Goal: Task Accomplishment & Management: Use online tool/utility

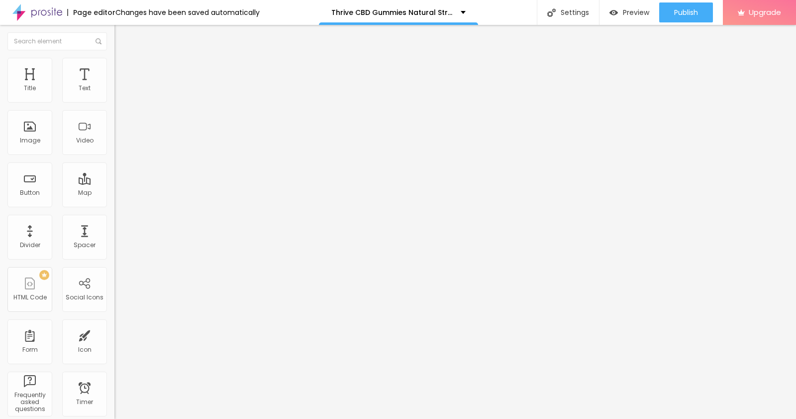
click at [123, 68] on span "Style" at bounding box center [130, 64] width 14 height 8
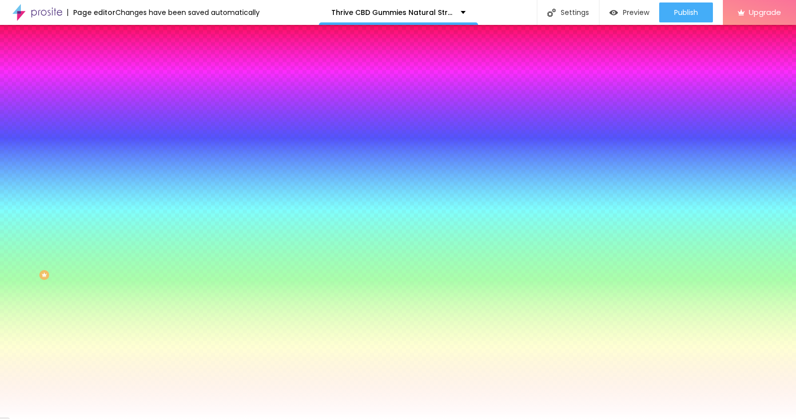
click at [114, 92] on span "Change image" at bounding box center [140, 87] width 53 height 8
drag, startPoint x: 96, startPoint y: 140, endPoint x: 531, endPoint y: 265, distance: 452.5
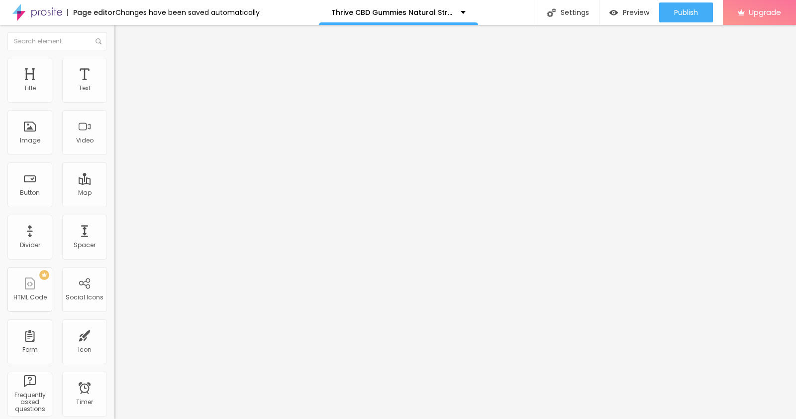
type input "19"
type input "21"
type input "22"
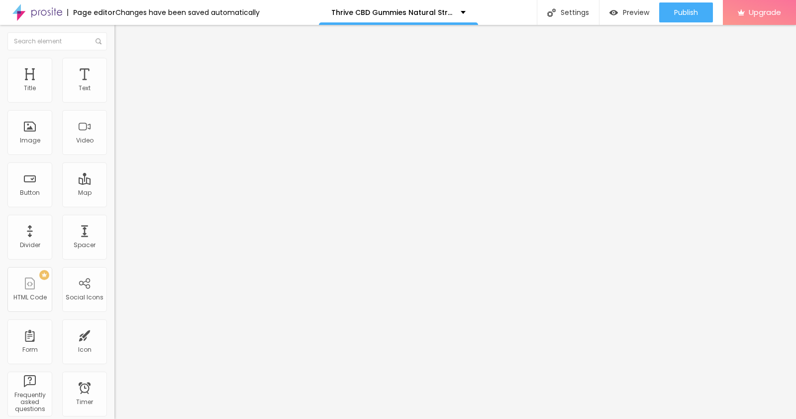
type input "22"
type input "21"
type input "20"
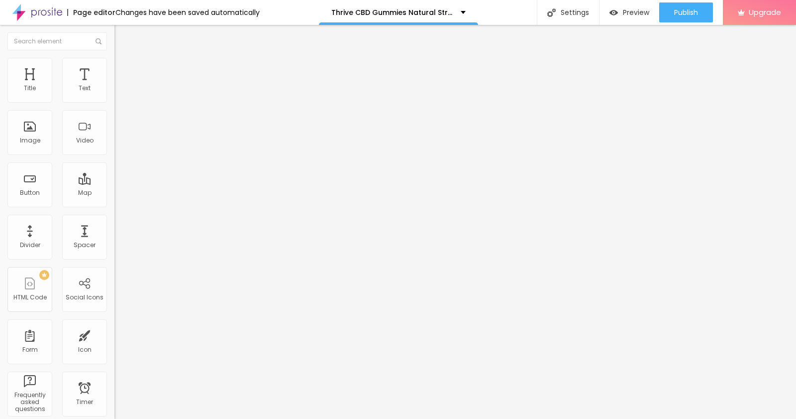
type input "20"
click at [114, 183] on input "range" at bounding box center [146, 187] width 64 height 8
click at [123, 68] on span "Advanced" at bounding box center [139, 64] width 32 height 8
type input "9"
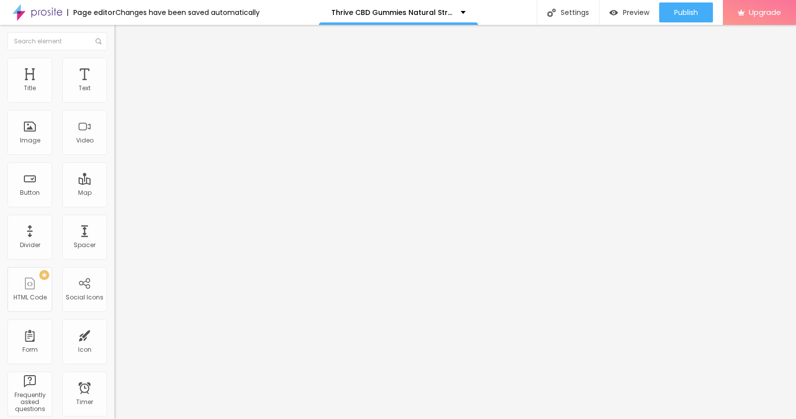
type input "11"
type input "12"
type input "15"
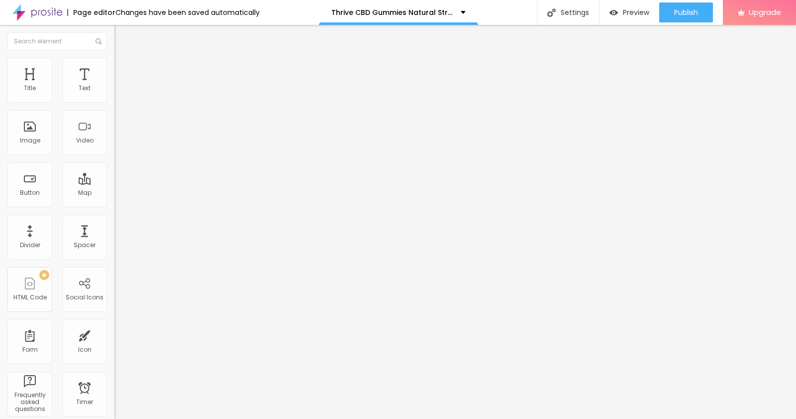
type input "15"
type input "17"
type input "18"
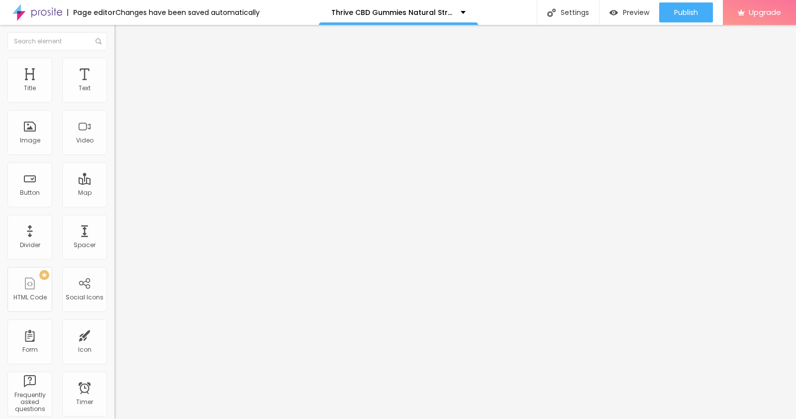
type input "19"
type input "18"
type input "17"
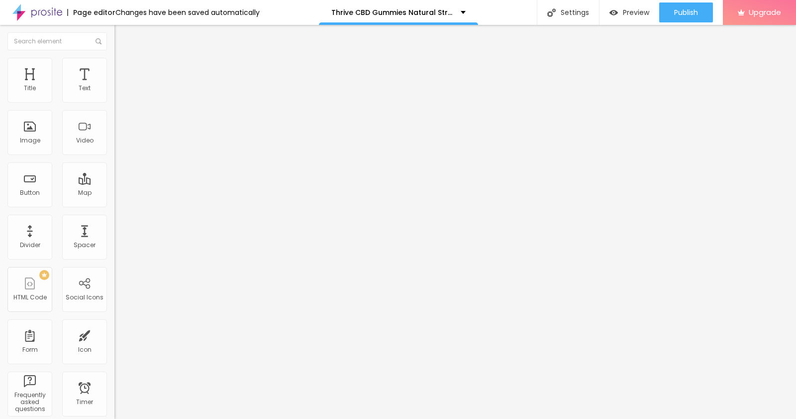
type input "17"
type input "16"
type input "14"
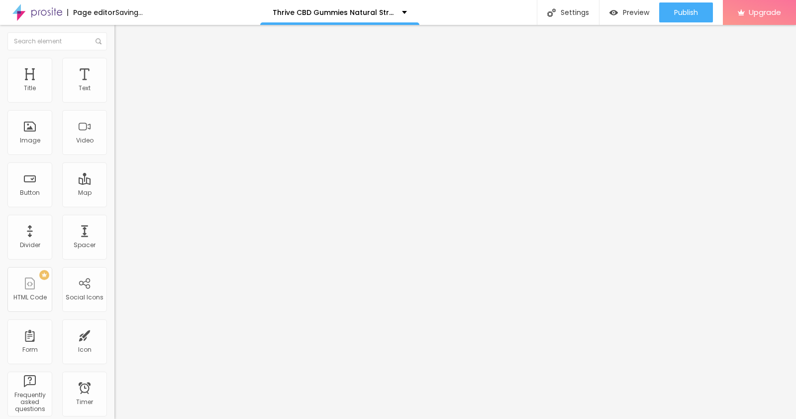
type input "13"
type input "12"
type input "11"
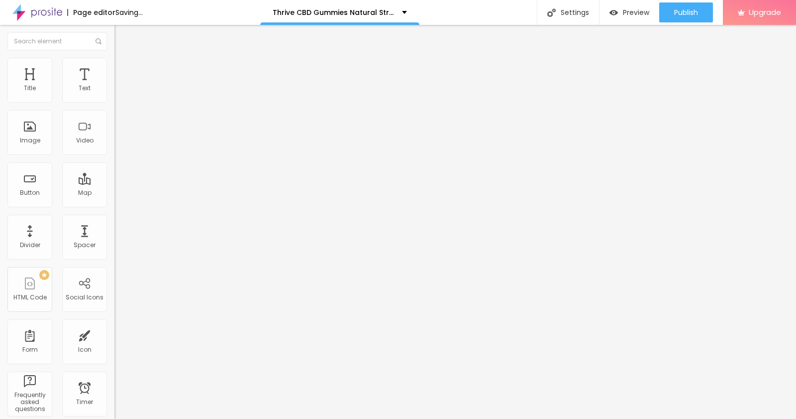
type input "11"
click at [114, 183] on input "range" at bounding box center [146, 187] width 64 height 8
type input "7"
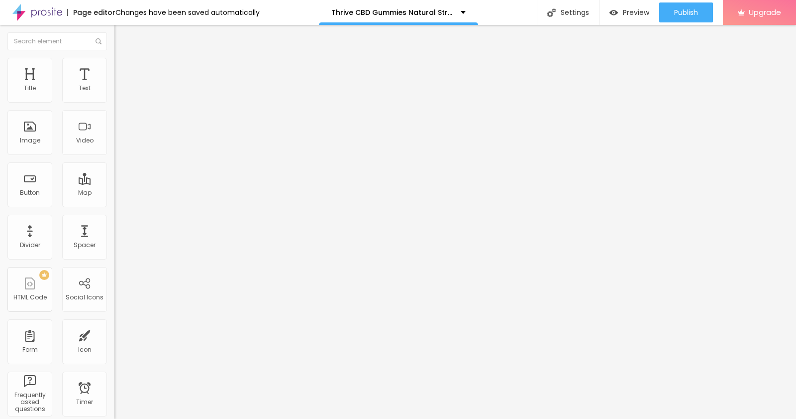
type input "8"
type input "10"
type input "13"
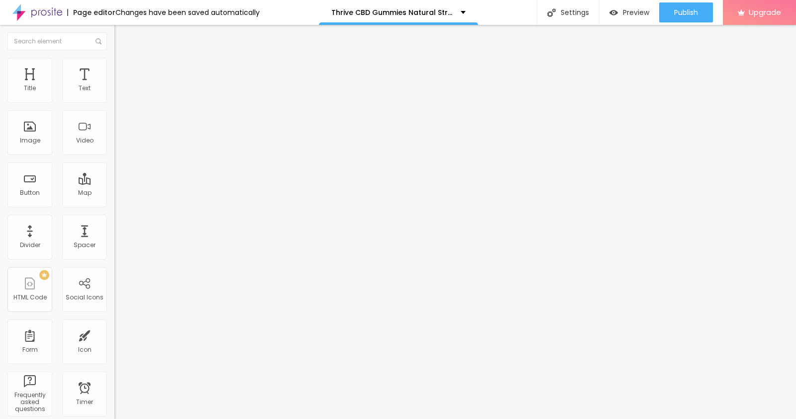
type input "13"
type input "15"
type input "16"
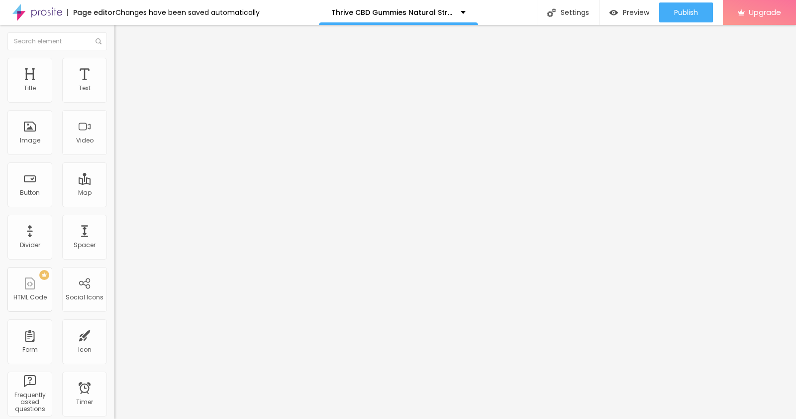
type input "17"
type input "19"
type input "20"
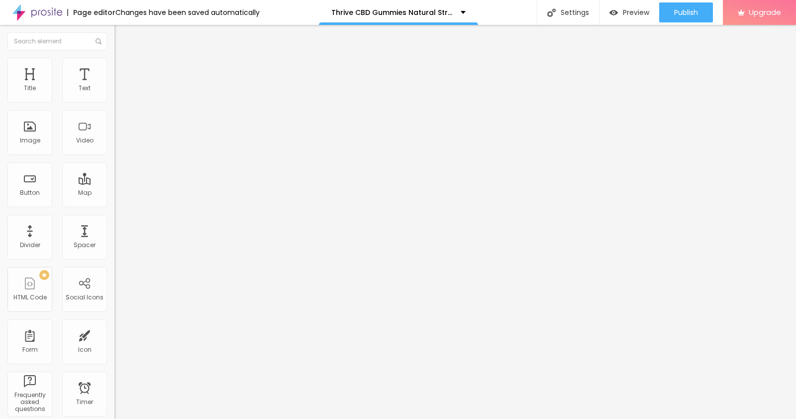
type input "20"
type input "21"
type input "22"
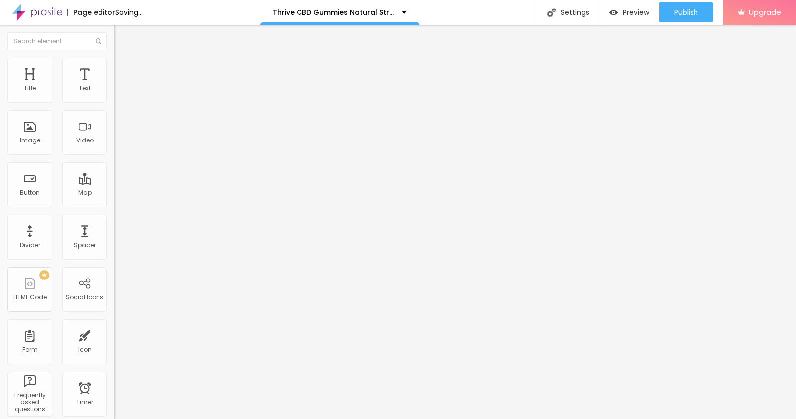
type input "24"
type input "26"
type input "27"
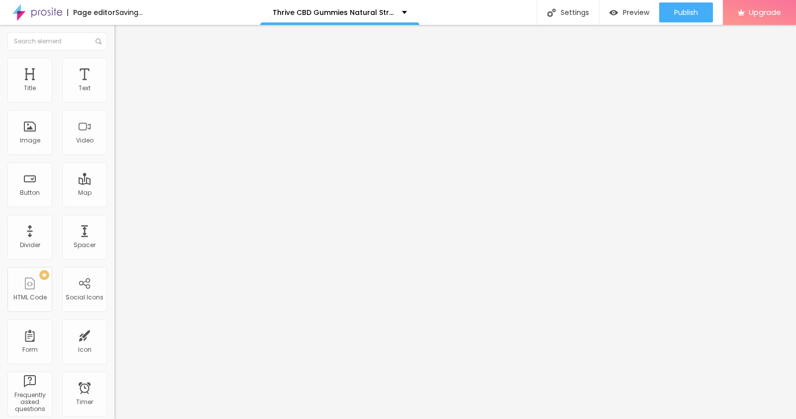
type input "27"
type input "28"
type input "29"
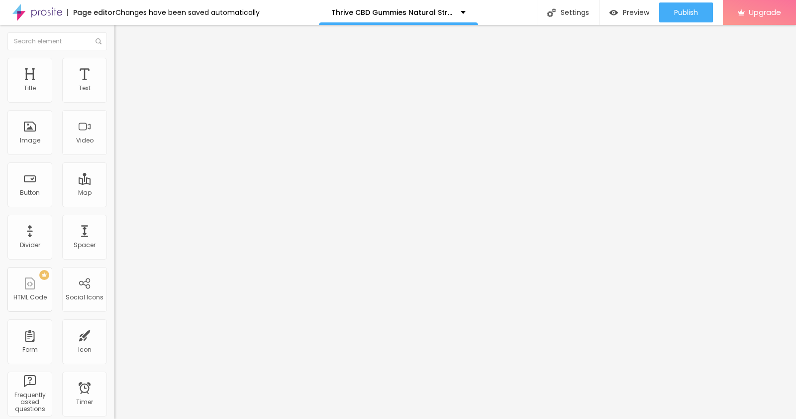
type input "30"
type input "27"
type input "26"
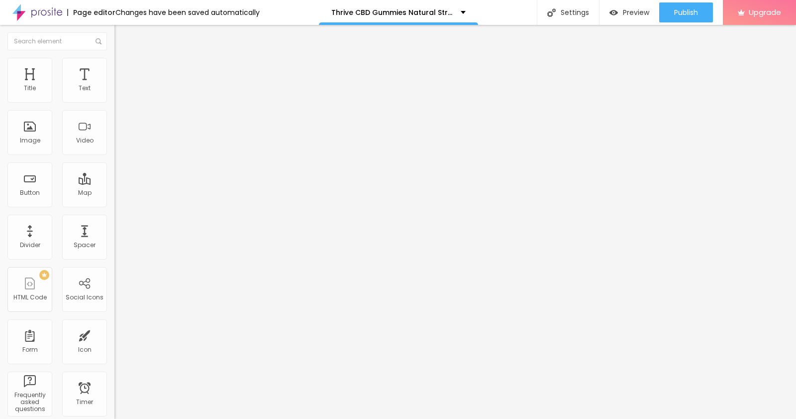
type input "26"
type input "22"
type input "21"
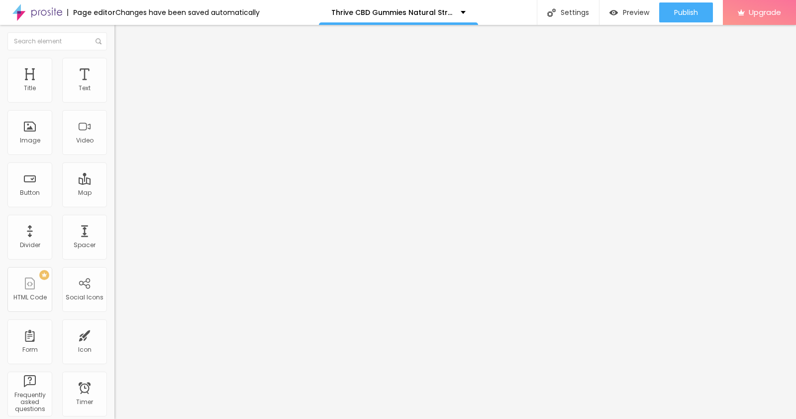
type input "17"
type input "16"
type input "15"
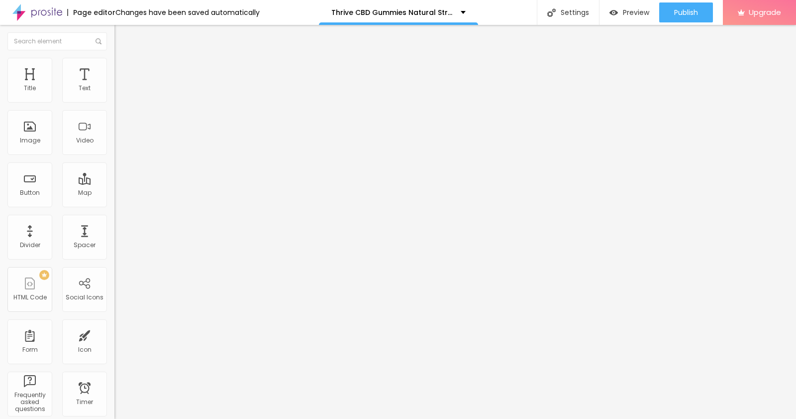
type input "15"
type input "12"
type input "11"
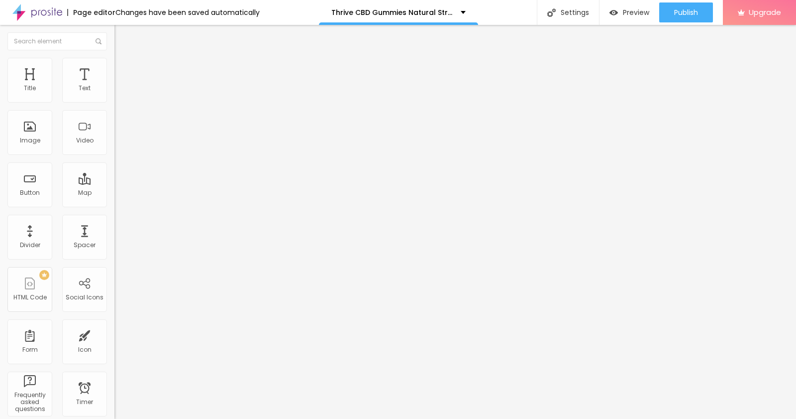
type input "10"
type input "7"
type input "6"
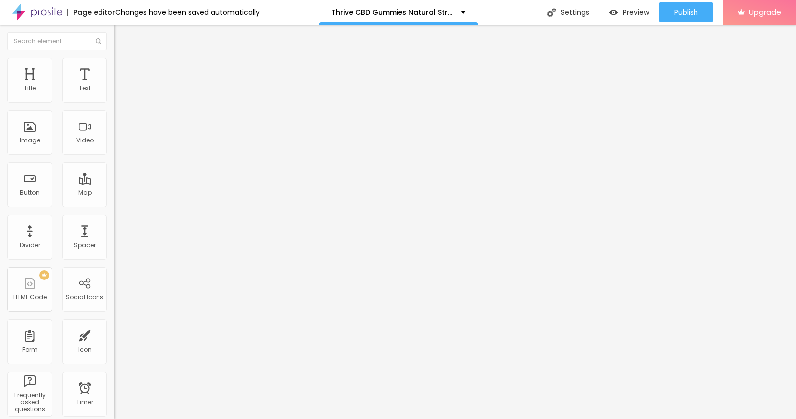
type input "6"
type input "5"
type input "2"
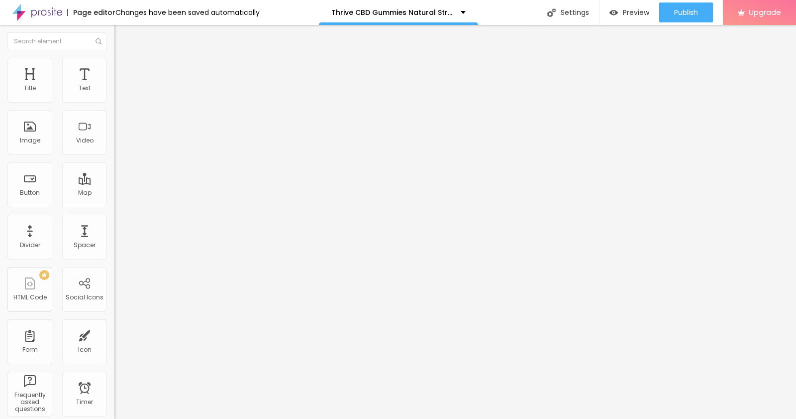
type input "0"
type input "3"
type input "6"
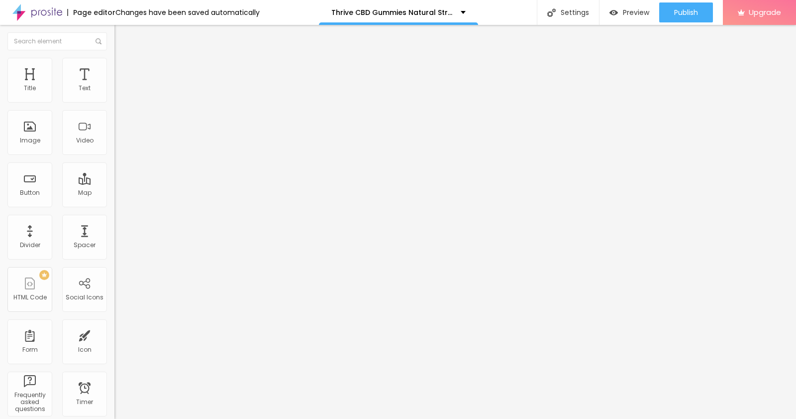
type input "6"
type input "7"
type input "8"
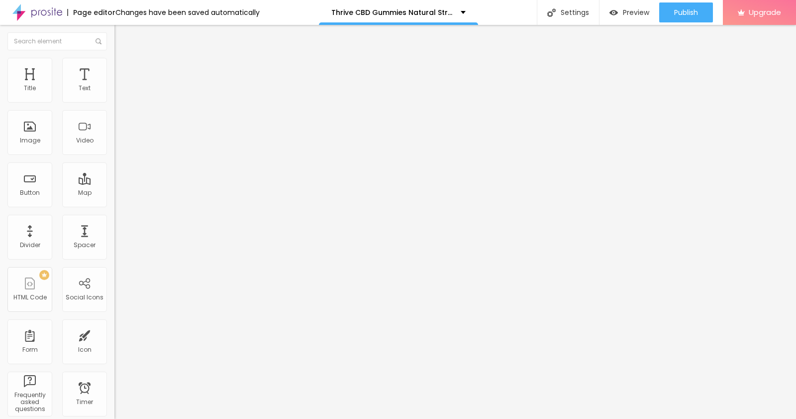
type input "9"
click at [114, 324] on input "range" at bounding box center [146, 328] width 64 height 8
click at [637, 10] on span "Publish" at bounding box center [686, 12] width 24 height 8
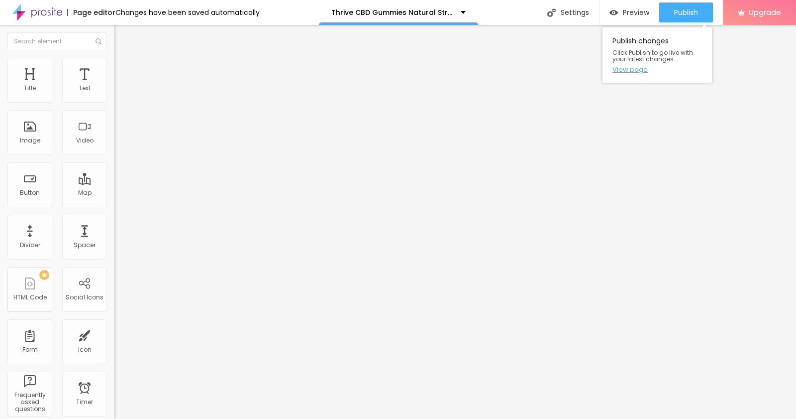
click at [615, 71] on link "View page" at bounding box center [658, 69] width 90 height 6
